Goal: Transaction & Acquisition: Purchase product/service

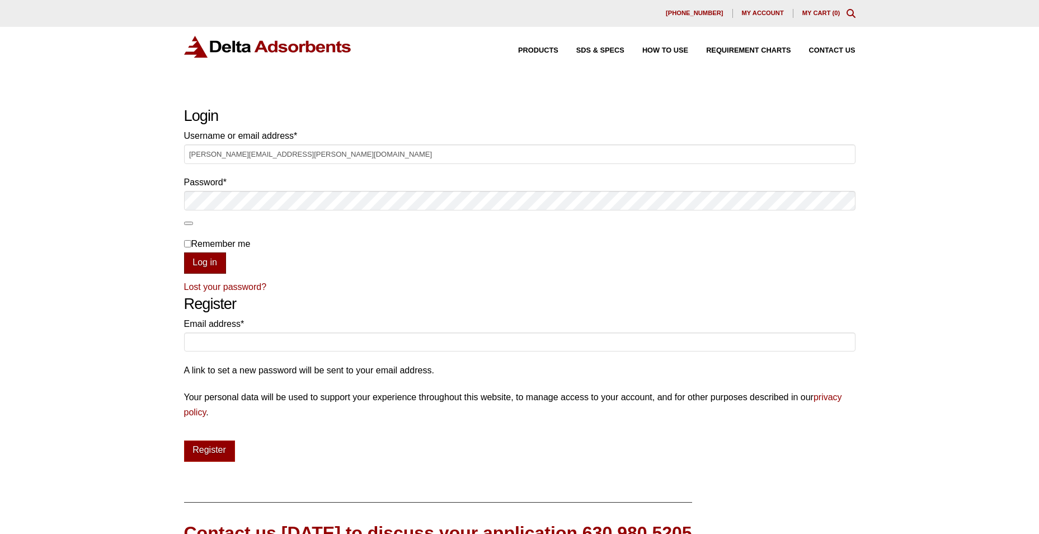
click at [212, 266] on button "Log in" at bounding box center [205, 262] width 42 height 21
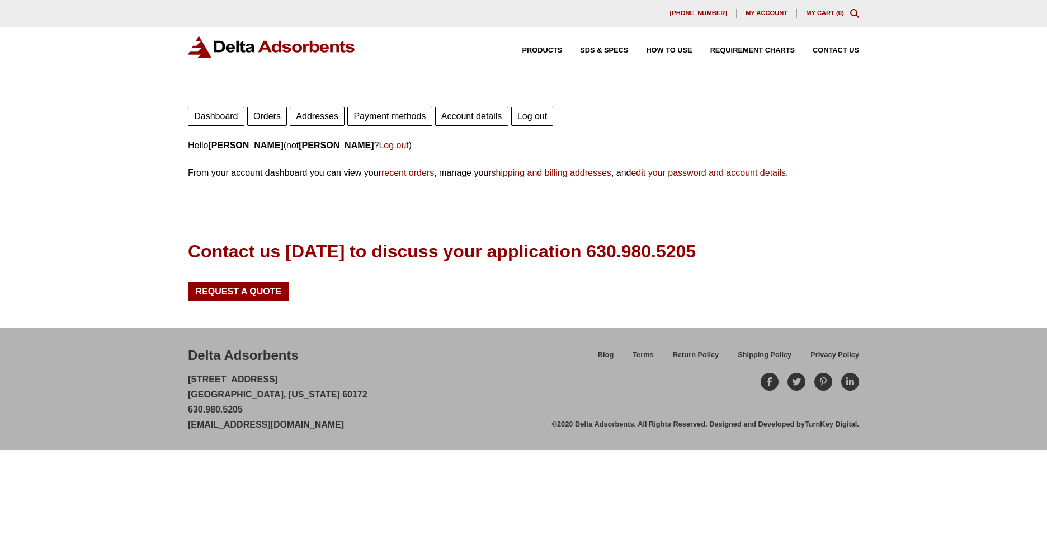
click at [268, 116] on link "Orders" at bounding box center [267, 116] width 40 height 19
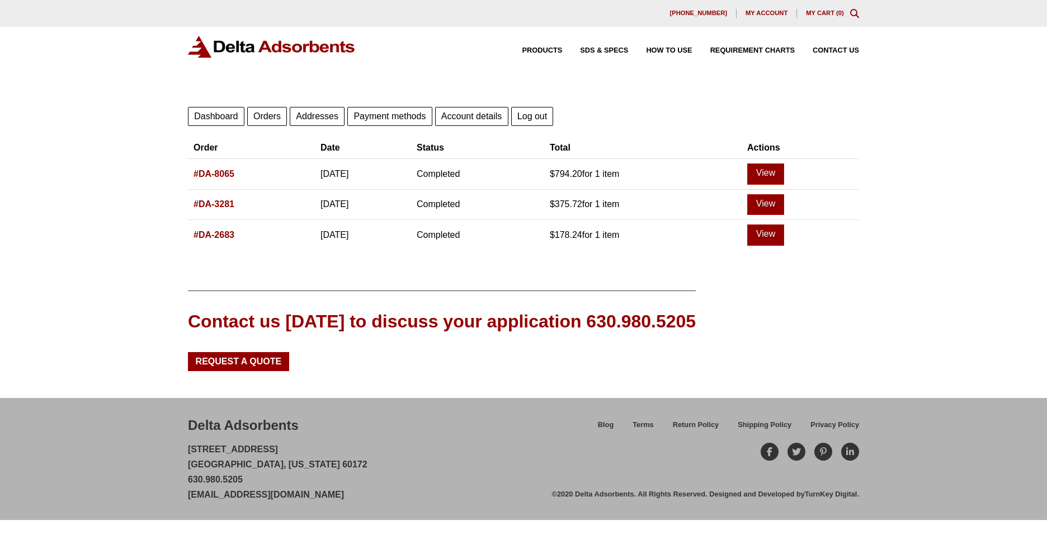
click at [224, 204] on link "#DA-3281" at bounding box center [214, 204] width 41 height 10
click at [213, 235] on link "#DA-2683" at bounding box center [214, 235] width 41 height 10
click at [220, 234] on link "#DA-2683" at bounding box center [214, 235] width 41 height 10
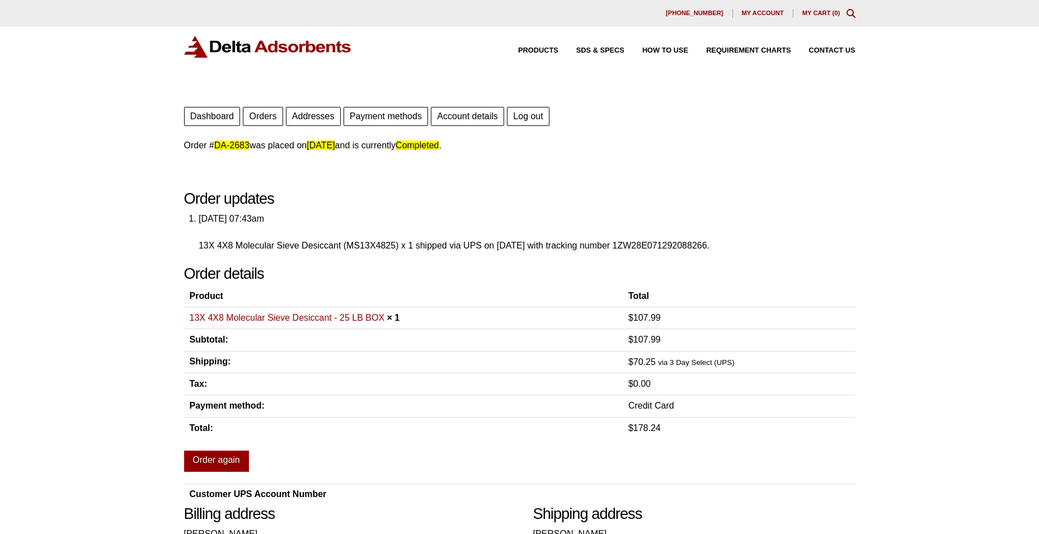
click at [254, 320] on link "13X 4X8 Molecular Sieve Desiccant - 25 LB BOX" at bounding box center [287, 318] width 195 height 10
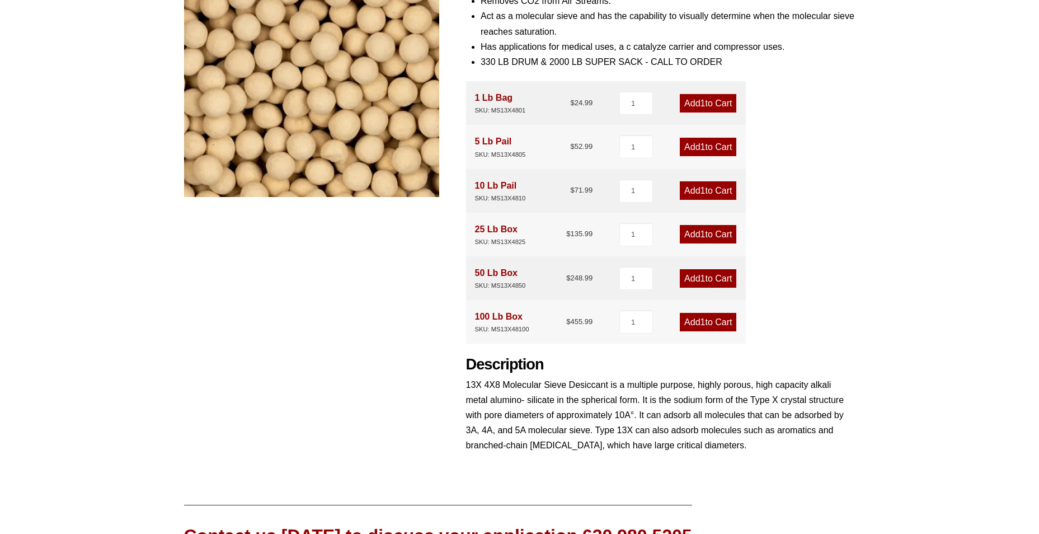
scroll to position [224, 0]
click at [708, 279] on link "Add 1 to Cart" at bounding box center [707, 277] width 56 height 18
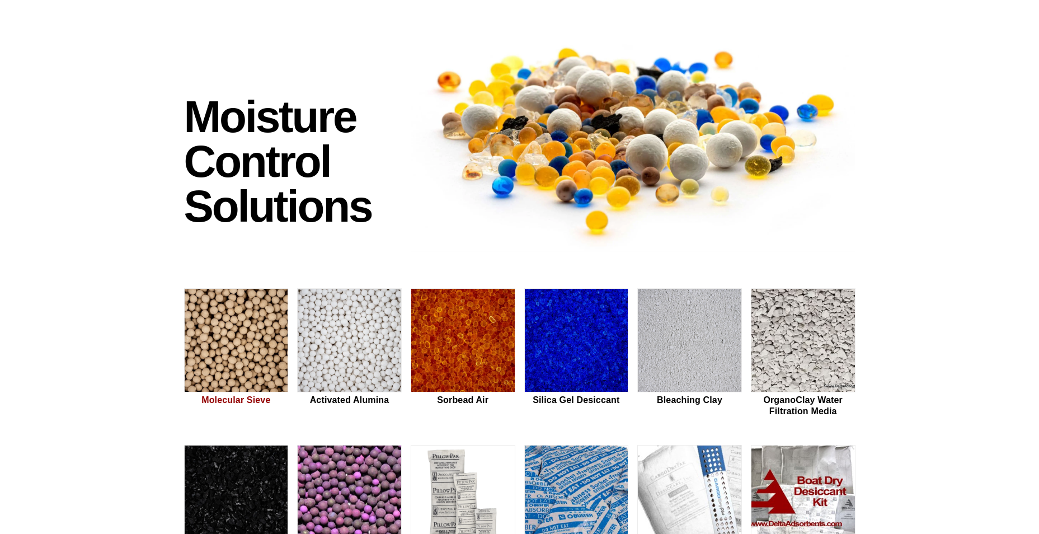
scroll to position [56, 0]
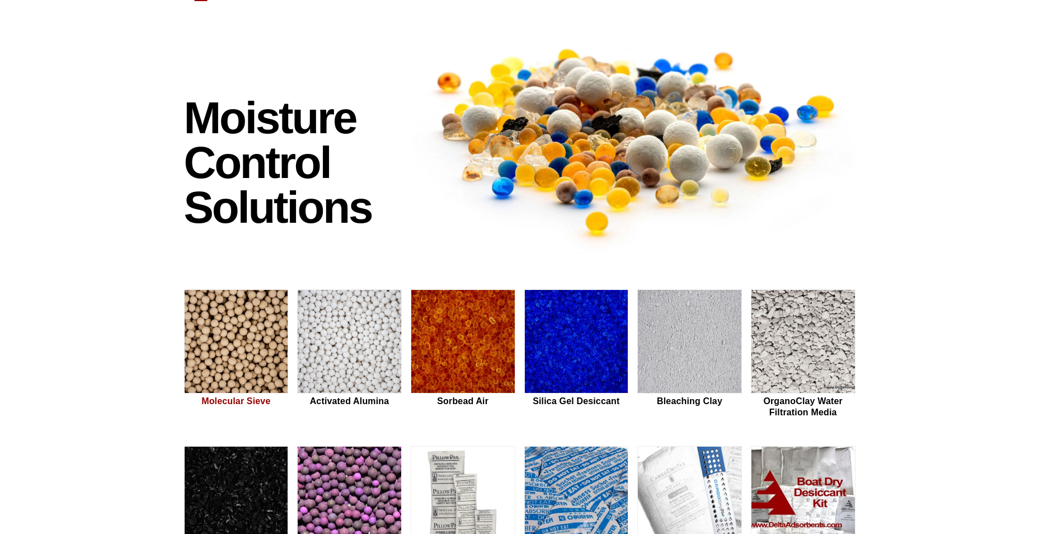
click at [229, 346] on img at bounding box center [236, 342] width 103 height 104
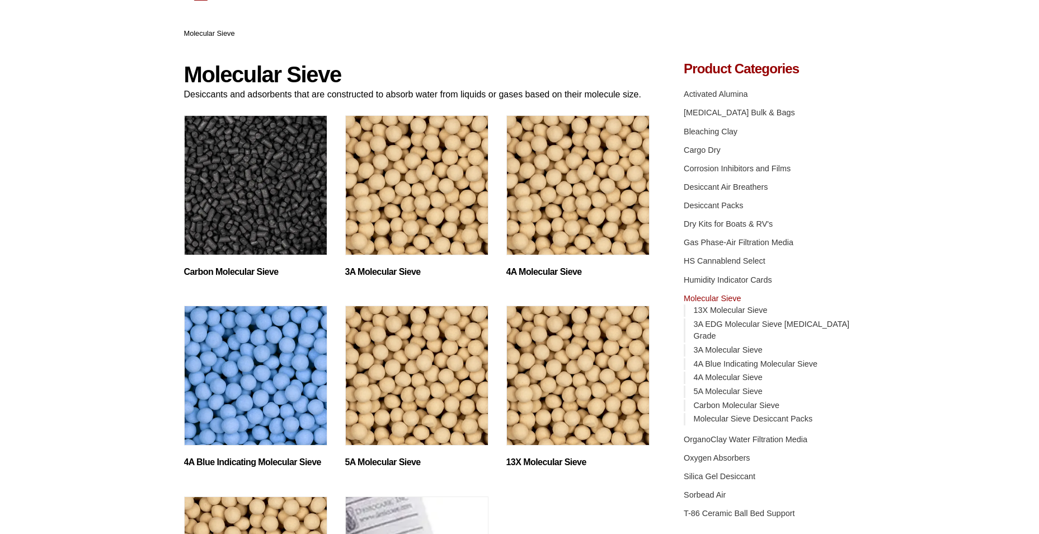
scroll to position [56, 0]
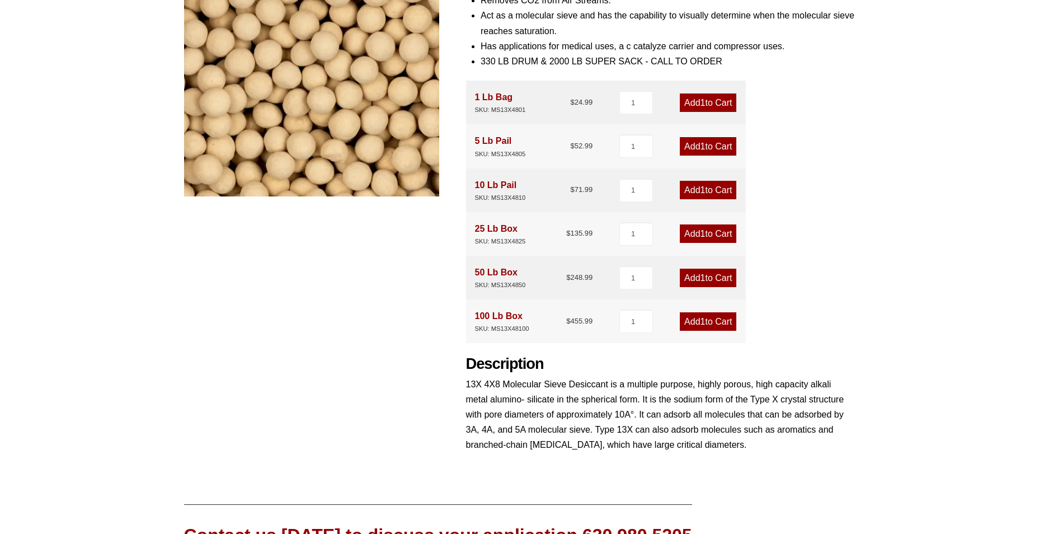
click at [688, 275] on link "Add 1 to Cart" at bounding box center [707, 277] width 56 height 18
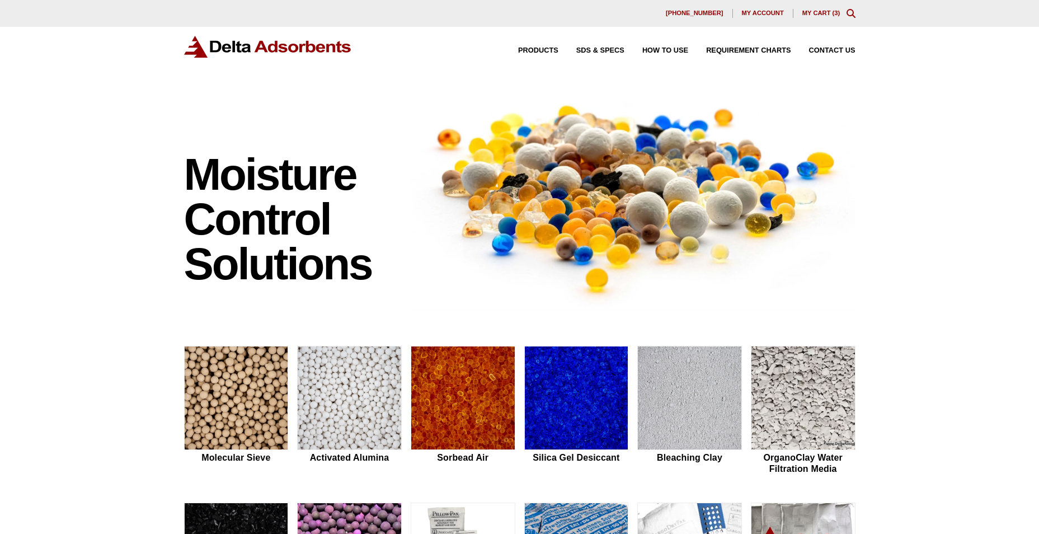
click at [824, 12] on link "My Cart ( 3 )" at bounding box center [821, 13] width 38 height 7
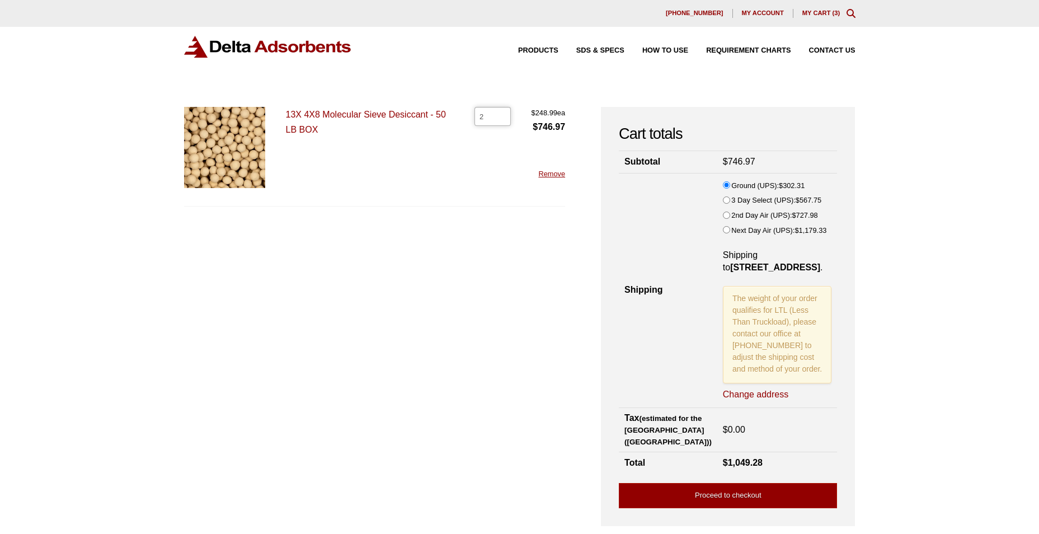
type input "2"
click at [497, 117] on input "2" at bounding box center [492, 116] width 36 height 19
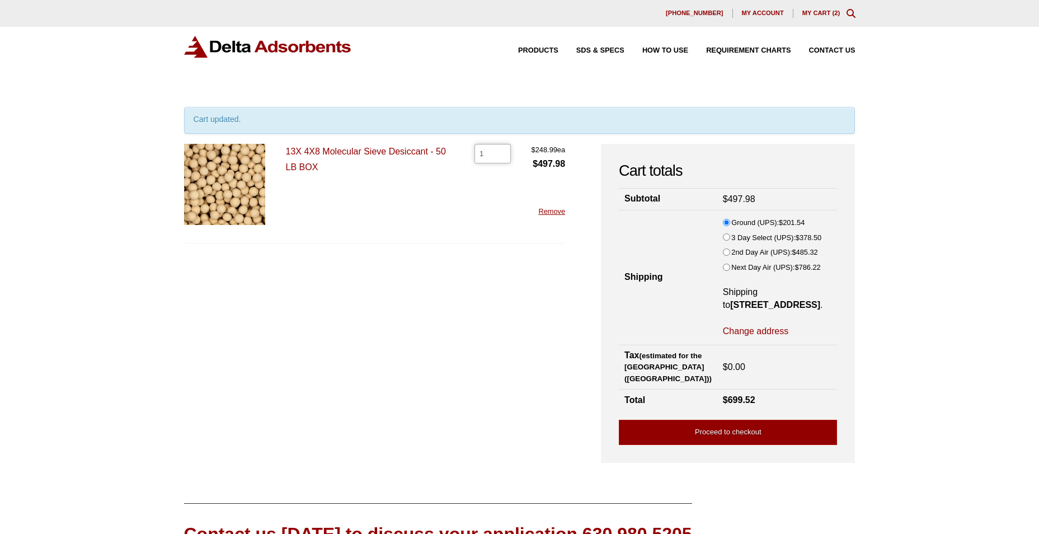
type input "1"
click at [500, 156] on input "1" at bounding box center [492, 153] width 36 height 19
click at [408, 291] on form "13X 4X8 Molecular Sieve Desiccant - 50 LB BOX 13X 4X8 Molecular Sieve Desiccant…" at bounding box center [374, 297] width 381 height 307
click at [740, 330] on link "Change address" at bounding box center [755, 331] width 65 height 12
select select "TX"
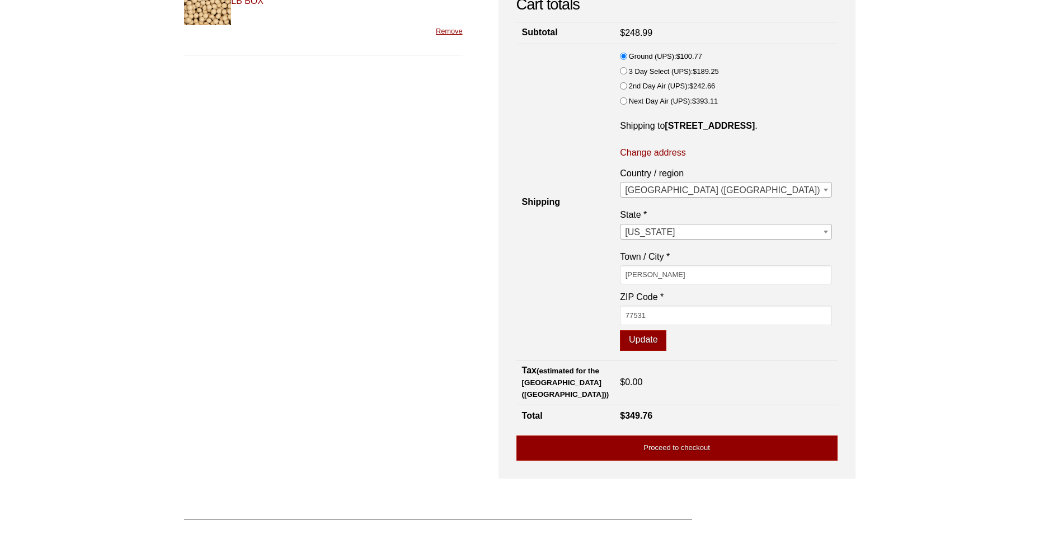
scroll to position [167, 0]
drag, startPoint x: 733, startPoint y: 290, endPoint x: 652, endPoint y: 292, distance: 81.1
click at [654, 294] on tr "Shipping Ground (UPS): $ 100.77 3 Day Select (UPS): $ 189.25 2nd Day Air (UPS):…" at bounding box center [676, 202] width 321 height 316
type input "rosharon"
click at [620, 329] on button "Update" at bounding box center [643, 339] width 46 height 21
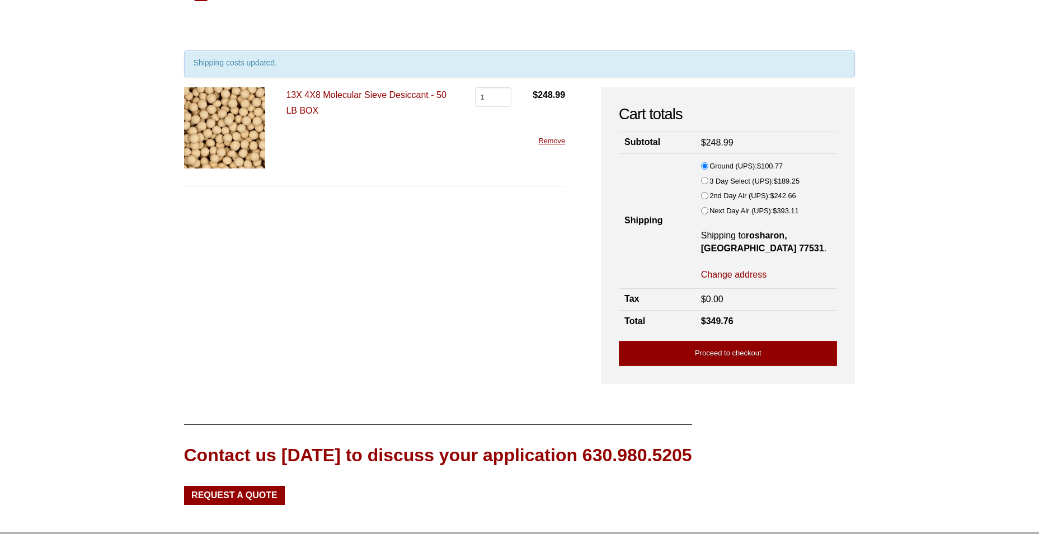
scroll to position [56, 0]
click at [748, 272] on link "Change address" at bounding box center [733, 275] width 65 height 12
select select "TX"
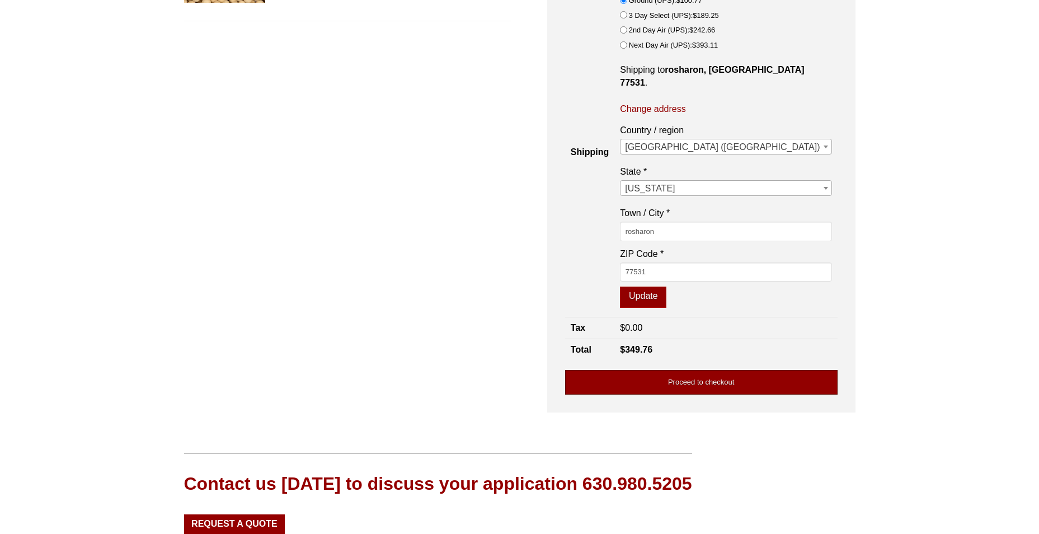
scroll to position [223, 0]
click at [729, 383] on link "Proceed to checkout" at bounding box center [701, 381] width 272 height 25
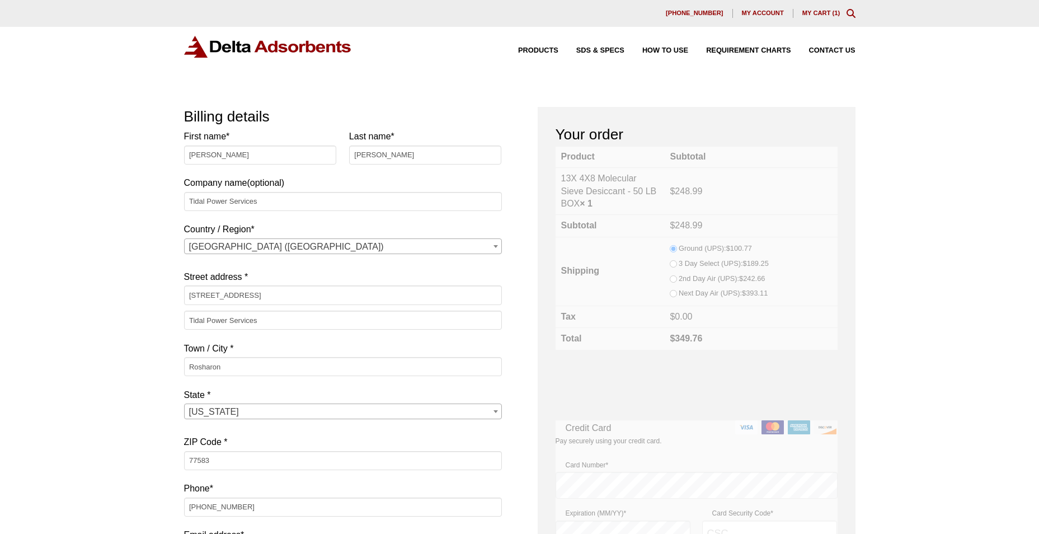
select select "[GEOGRAPHIC_DATA]"
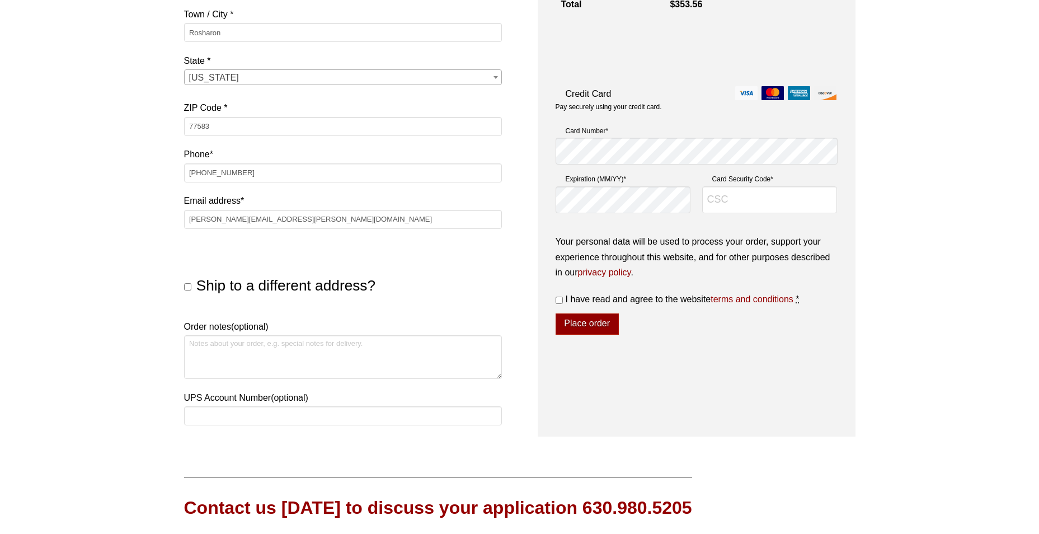
scroll to position [335, 0]
type input "1359"
click at [559, 296] on input "I have read and agree to the website terms and conditions *" at bounding box center [558, 298] width 7 height 7
checkbox input "true"
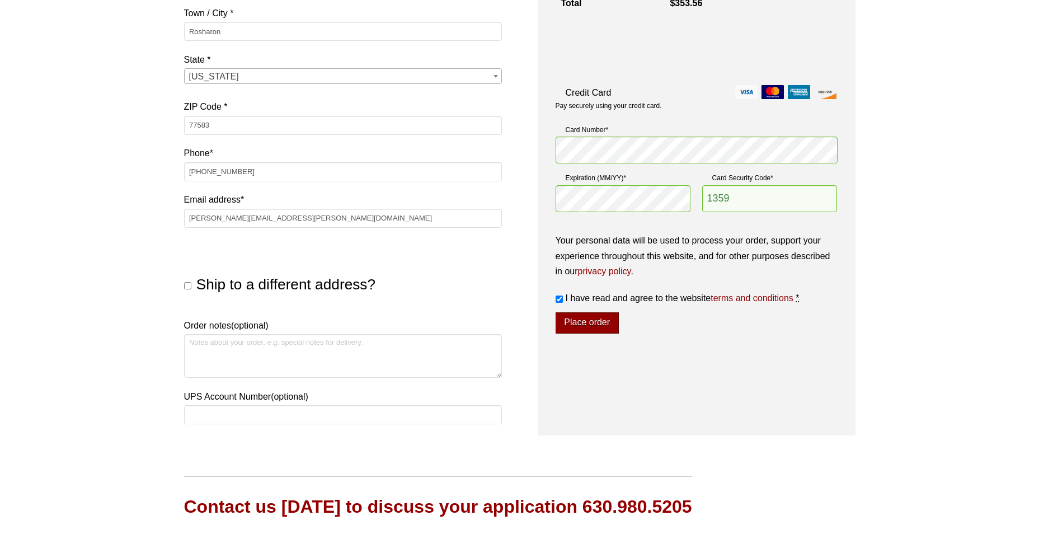
click at [587, 324] on button "Place order" at bounding box center [586, 322] width 63 height 21
